Goal: Check status: Check status

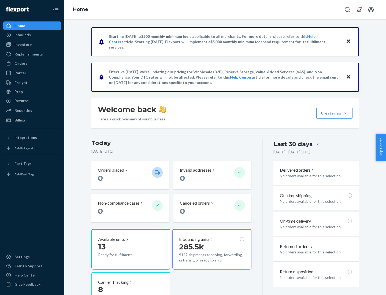
click at [346, 113] on button "Create new Create new inbound Create new order Create new product" at bounding box center [335, 113] width 36 height 11
click at [22, 35] on div "Inbounds" at bounding box center [22, 34] width 16 height 5
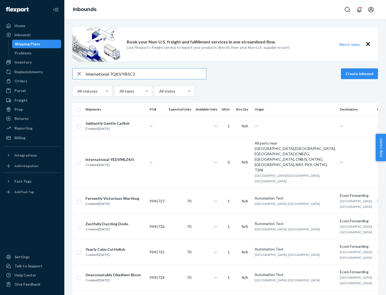
type input "International 7QKVYB5C29"
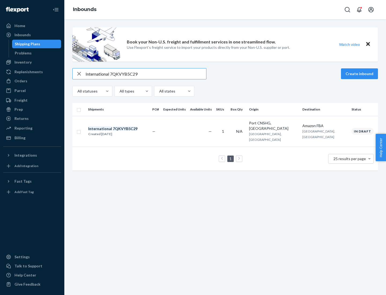
click at [122, 132] on div "Created [DATE]" at bounding box center [112, 134] width 49 height 5
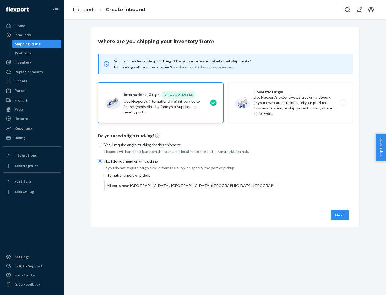
click at [340, 215] on button "Next" at bounding box center [340, 215] width 18 height 11
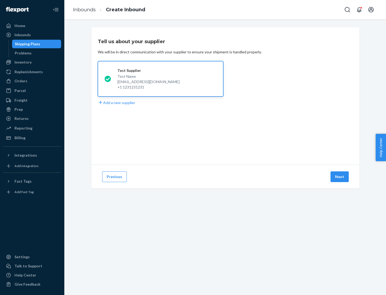
click at [340, 177] on button "Next" at bounding box center [340, 176] width 18 height 11
